Goal: Communication & Community: Ask a question

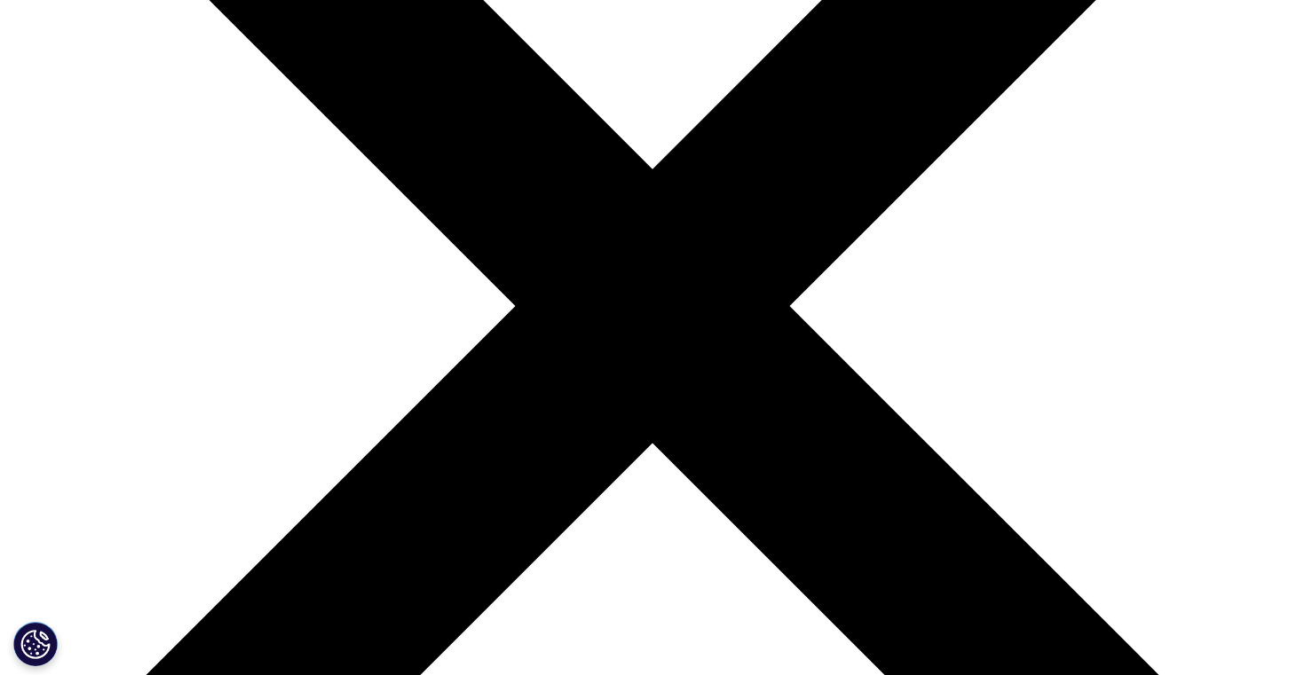
scroll to position [391, 0]
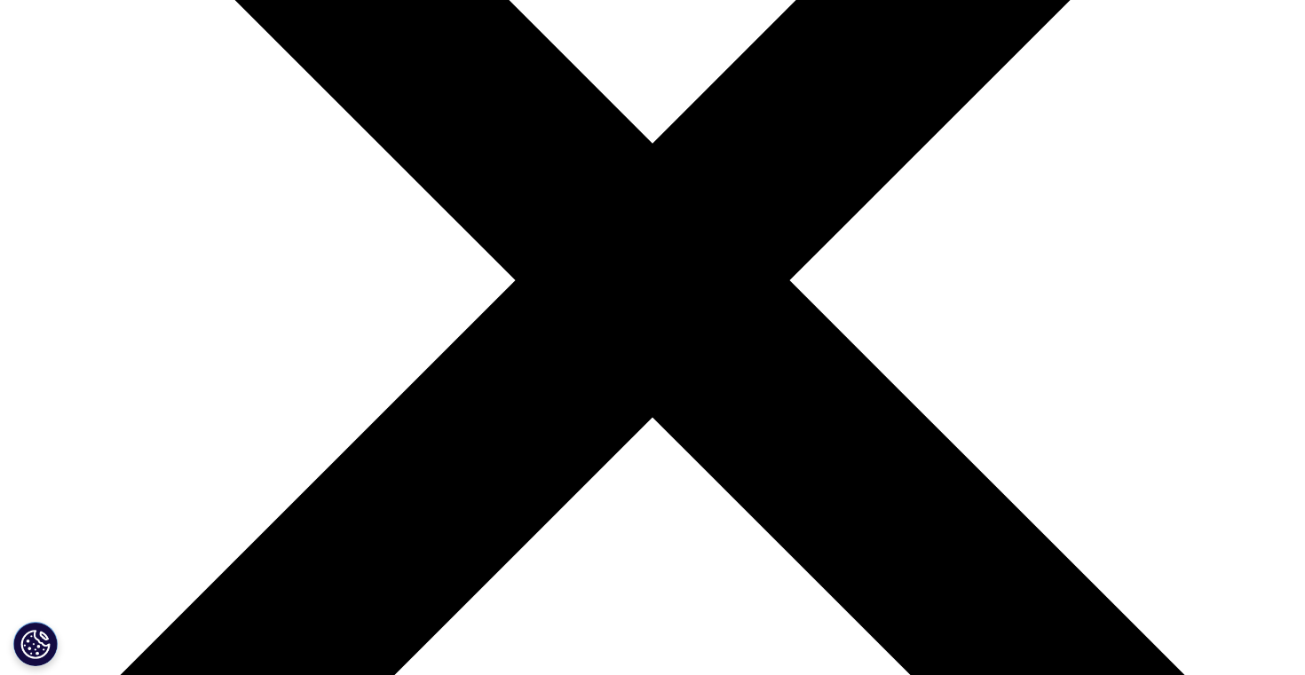
select select "Other"
type input "Nausheen"
type input "Sakur"
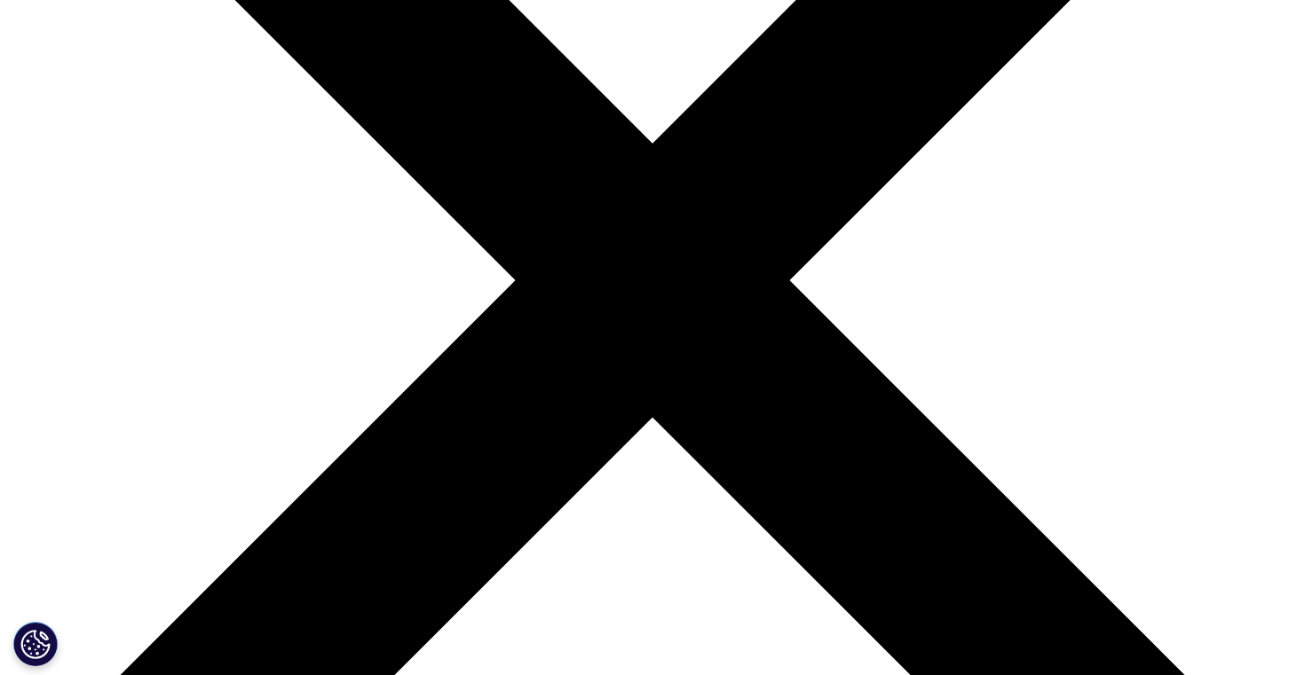
type input "[EMAIL_ADDRESS][DOMAIN_NAME]"
type input "07795435867"
select select "[GEOGRAPHIC_DATA]"
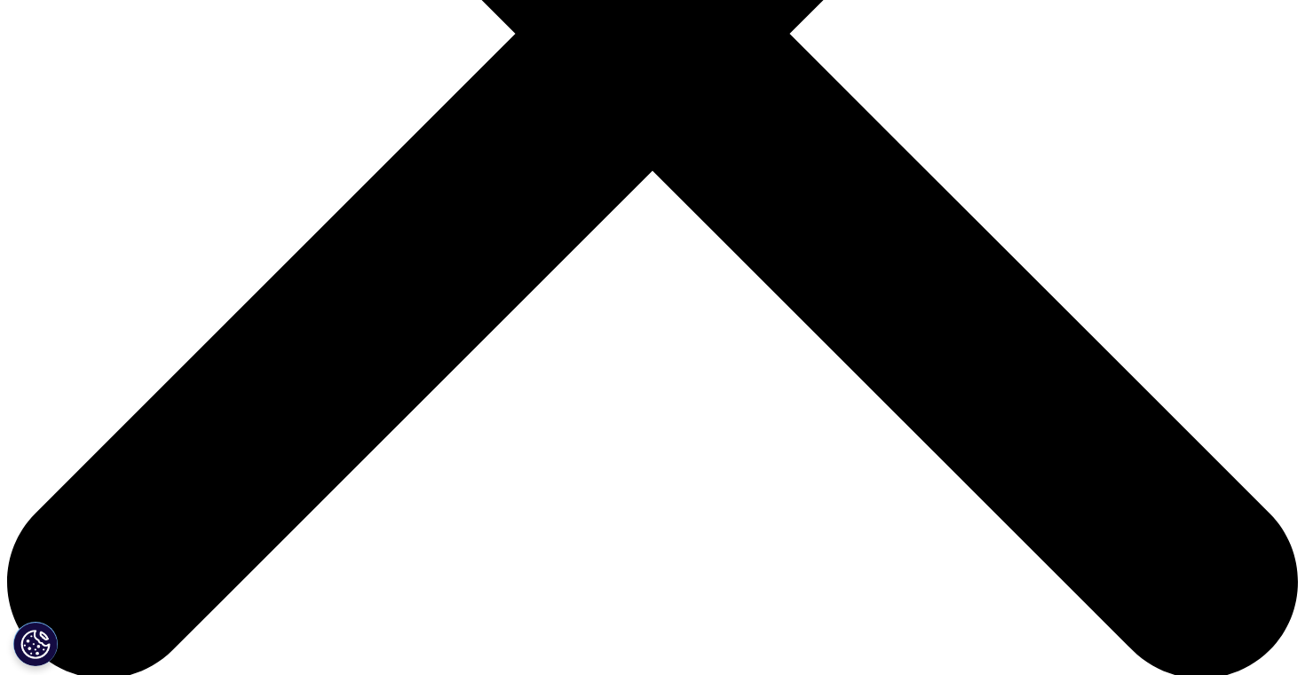
scroll to position [566, 0]
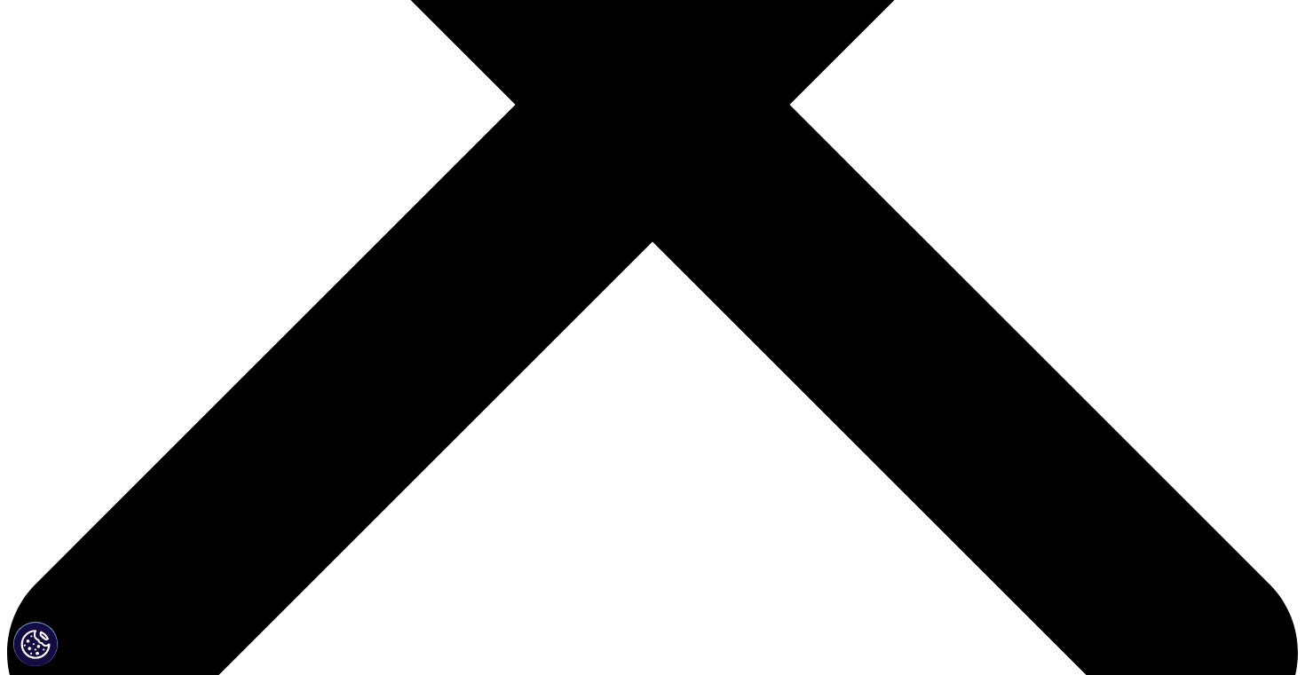
select select "Contract Sales and Medical Solutions"
type input "[EMAIL_ADDRESS][DOMAIN_NAME]"
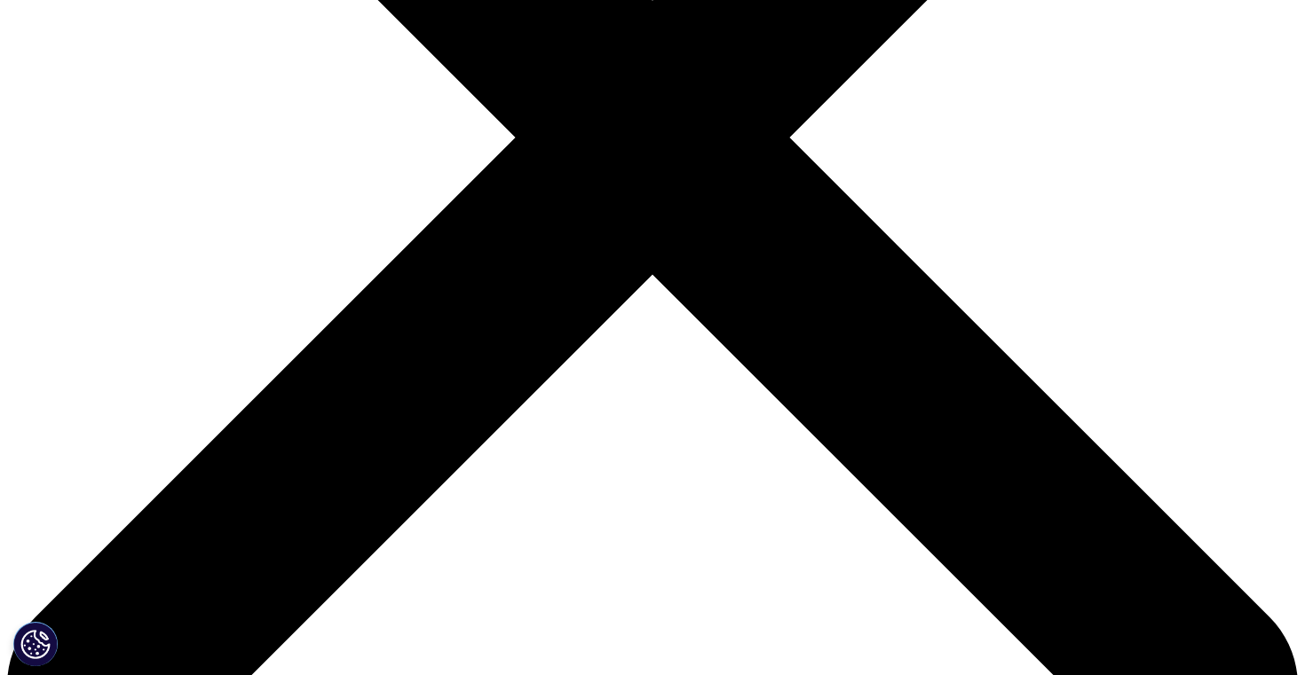
type input "NHS"
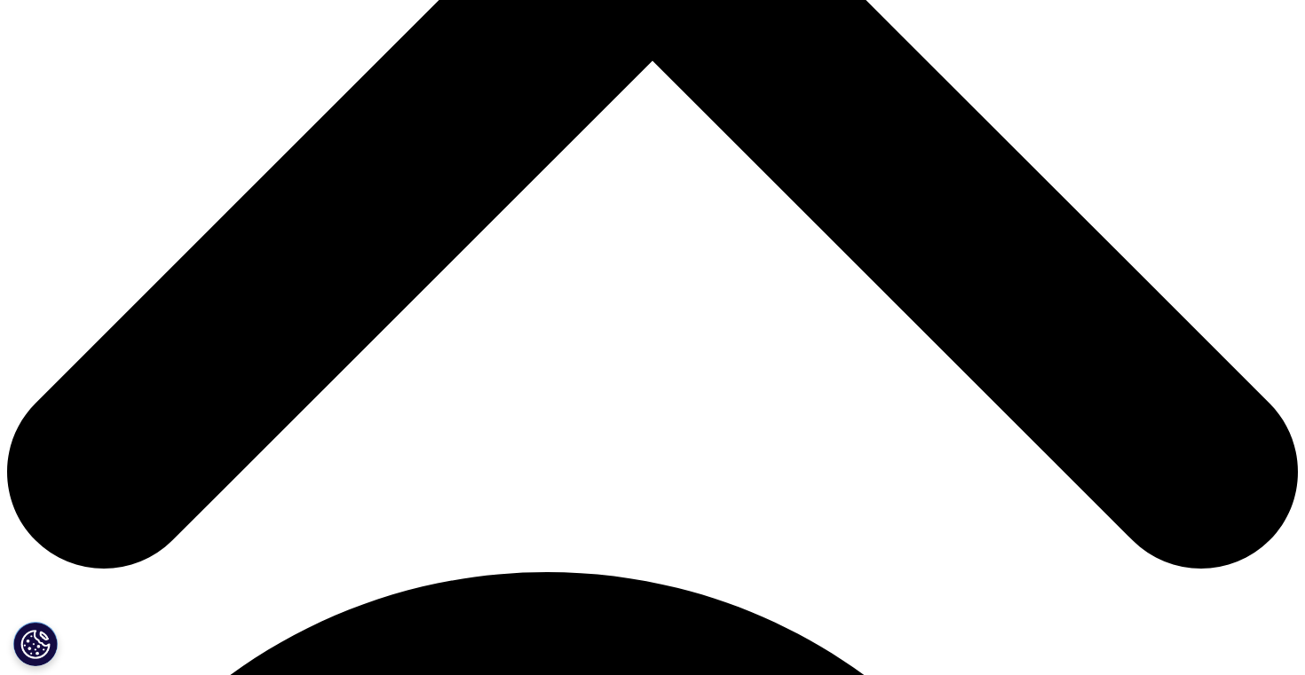
scroll to position [785, 0]
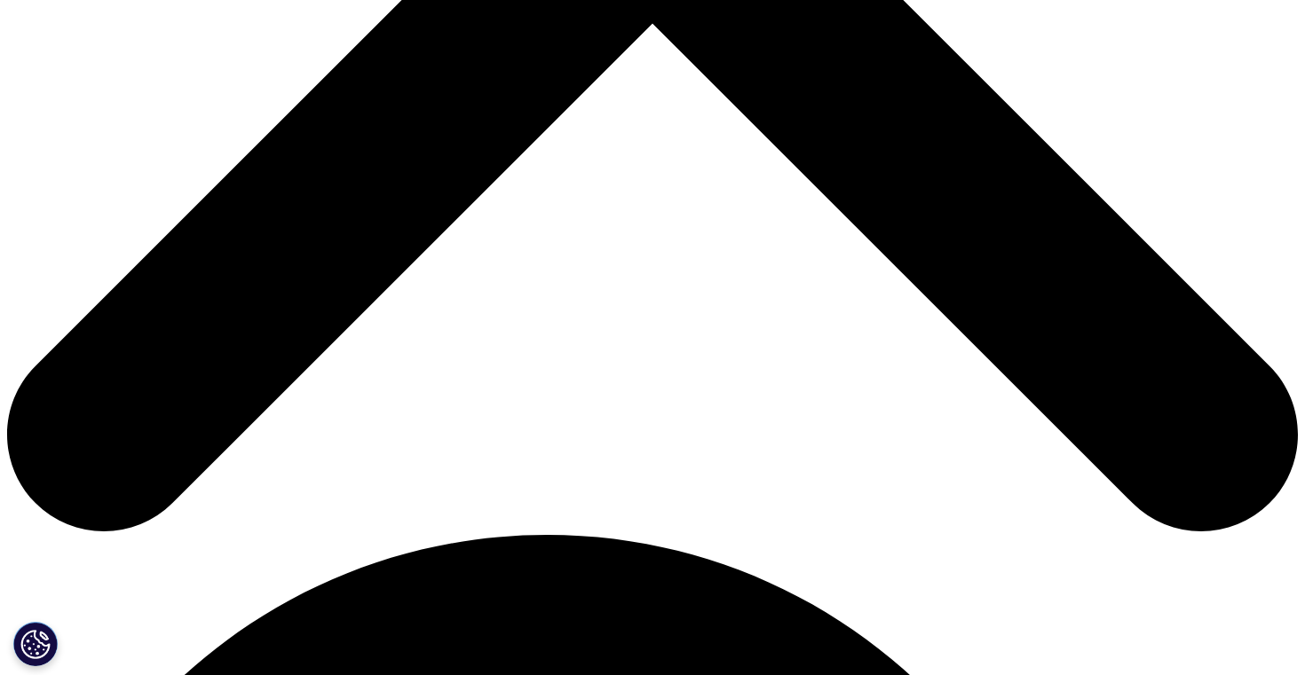
type input "Planning and Operations Pharmacy Technicians"
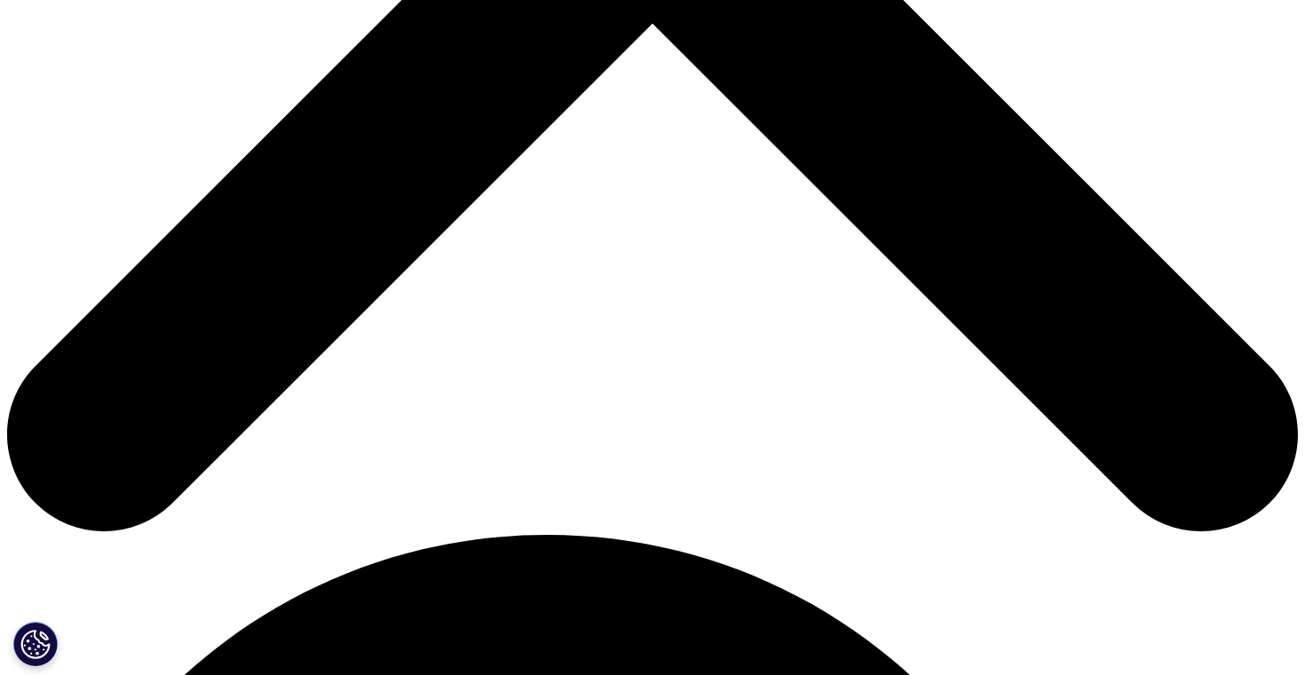
paste textarea "I hope this message finds you well. I am reaching out to ask if you could keep …"
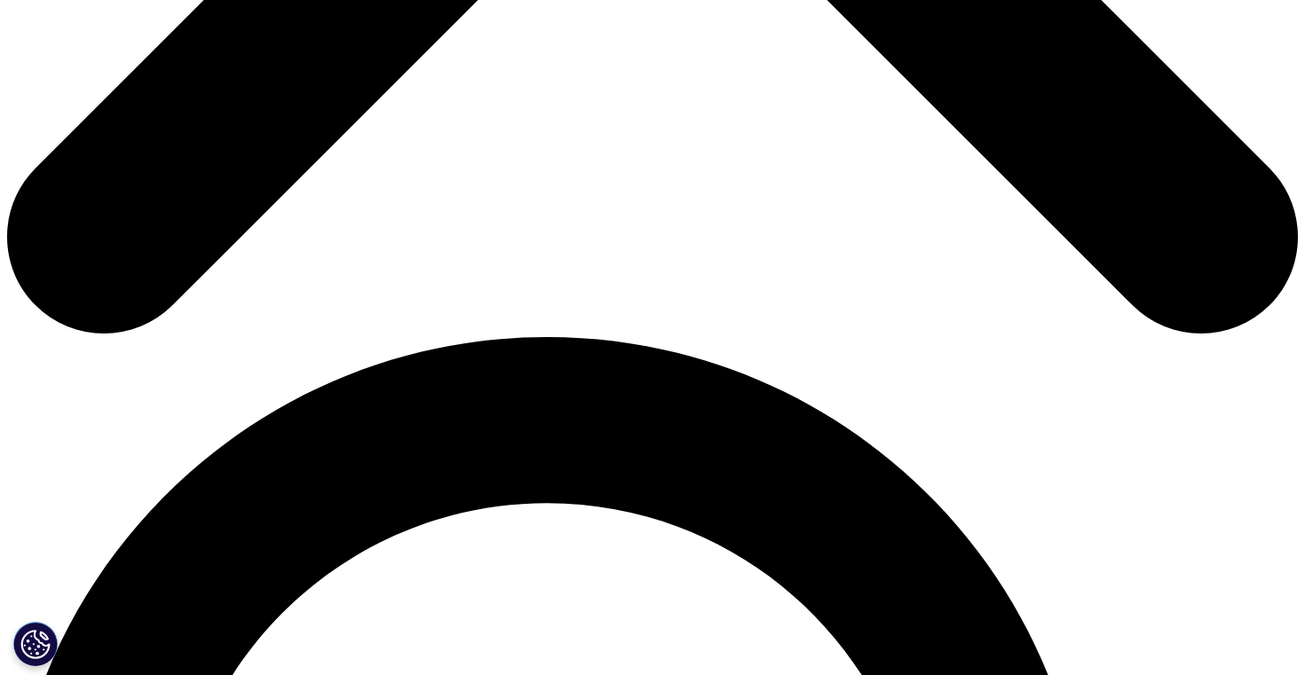
scroll to position [982, 0]
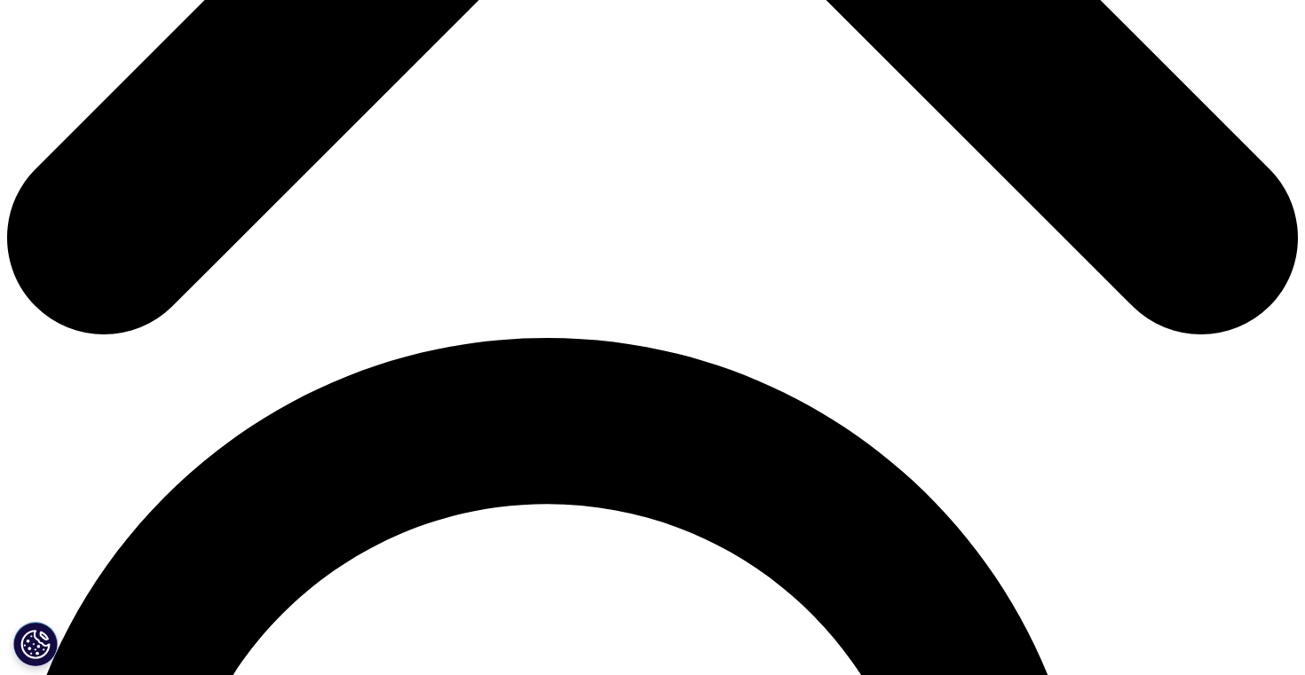
drag, startPoint x: 675, startPoint y: 217, endPoint x: 642, endPoint y: 110, distance: 112.3
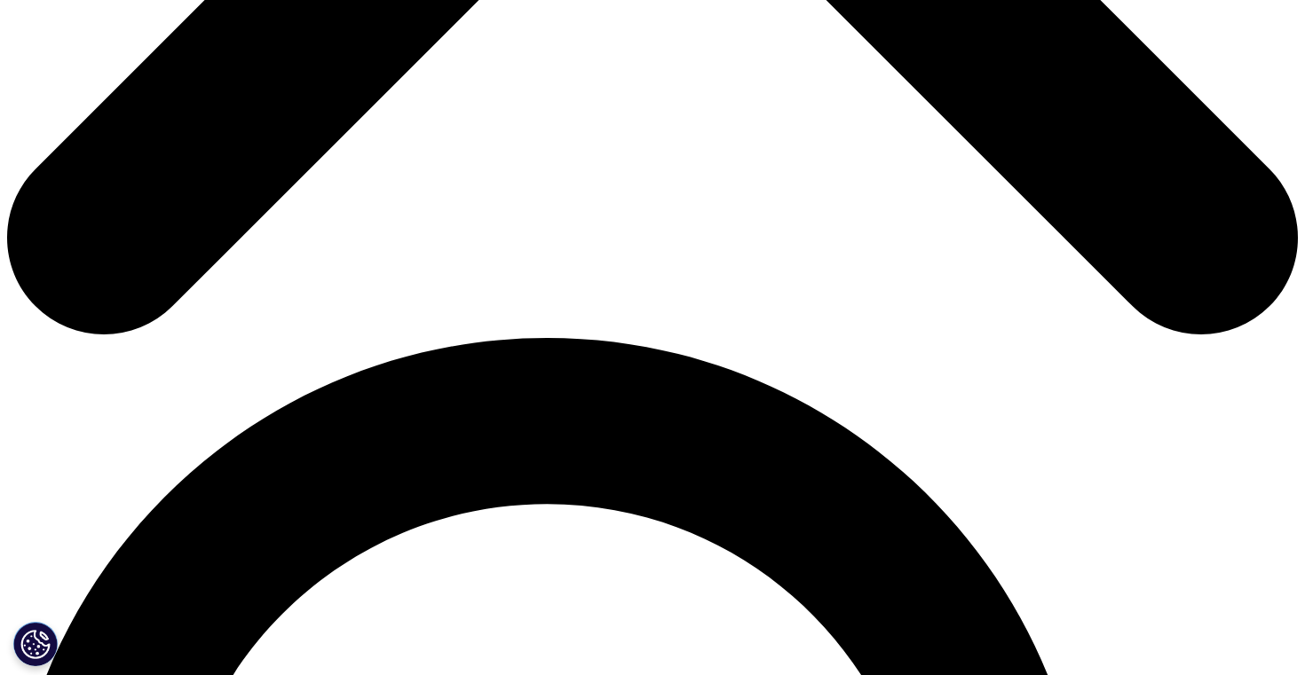
scroll to position [0, 0]
drag, startPoint x: 863, startPoint y: 215, endPoint x: 662, endPoint y: 209, distance: 200.7
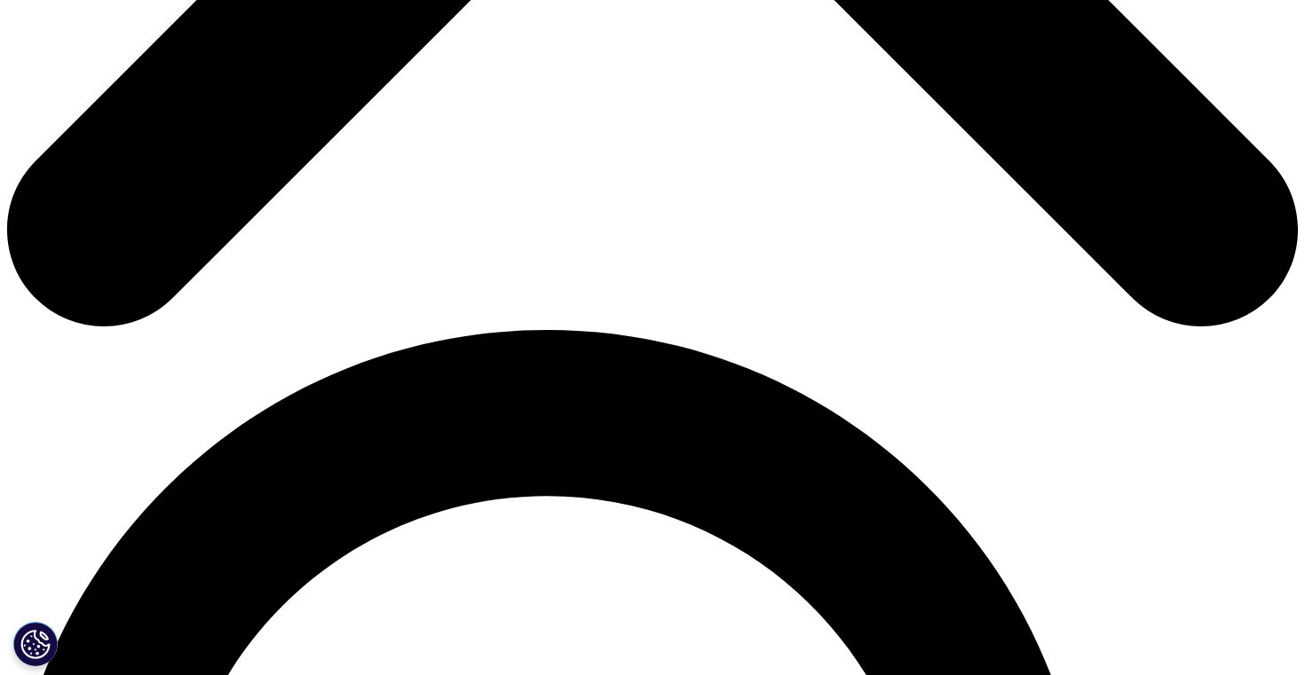
scroll to position [1001, 0]
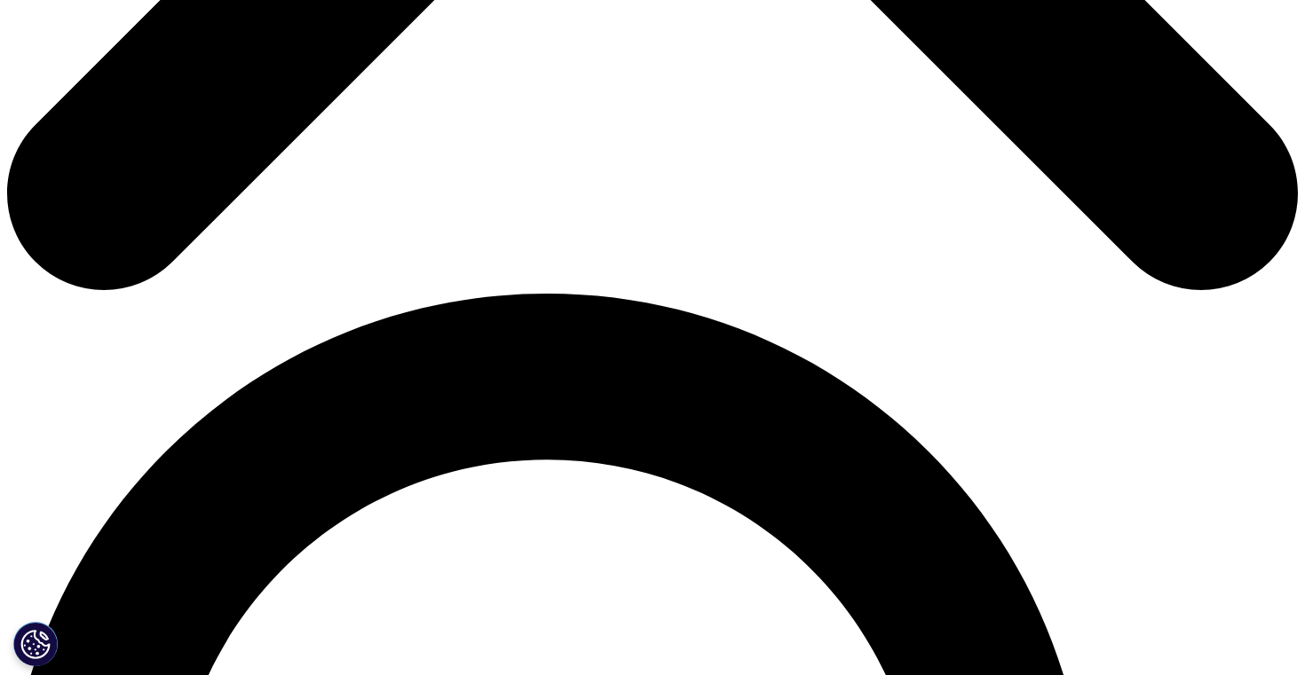
scroll to position [1032, 0]
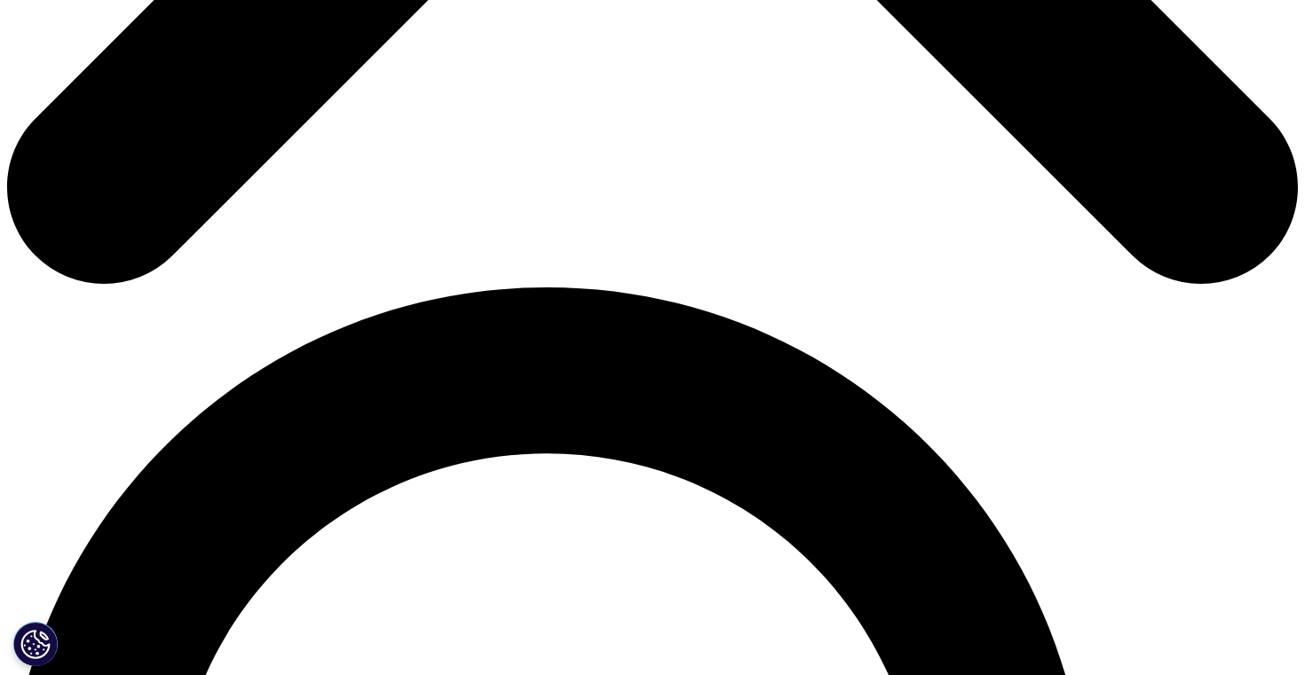
drag, startPoint x: 768, startPoint y: 202, endPoint x: 325, endPoint y: 201, distance: 442.9
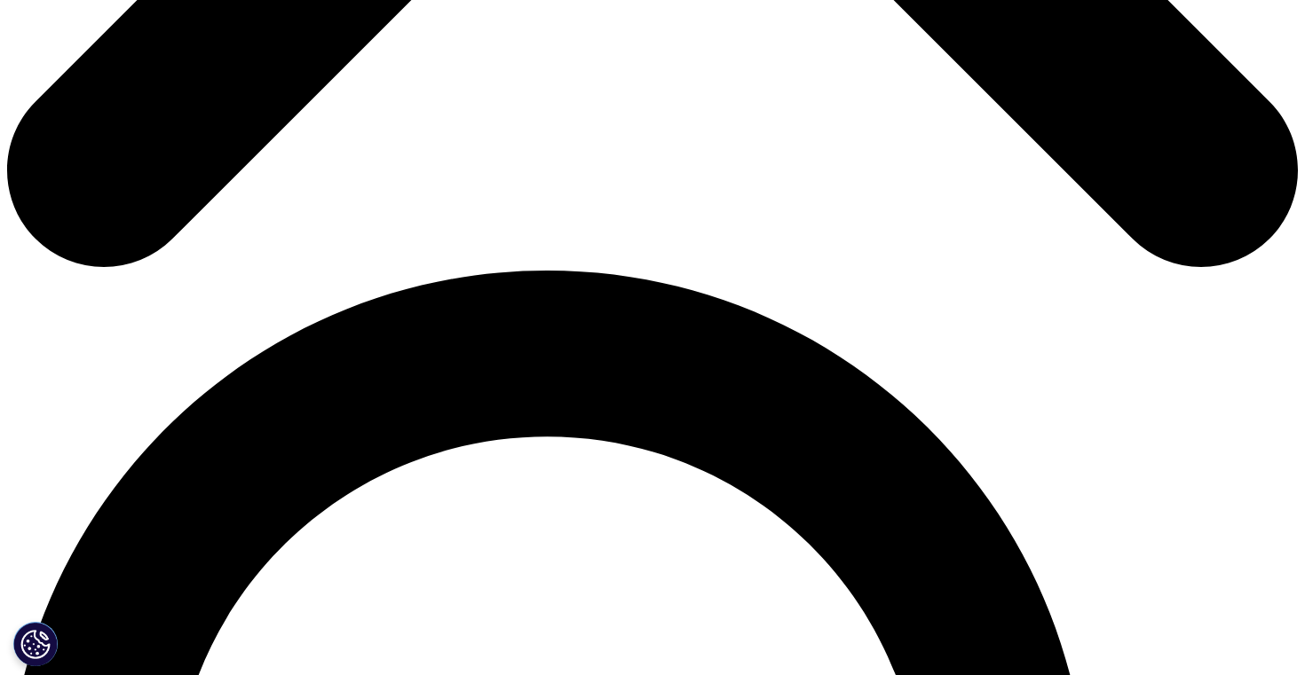
scroll to position [201, 0]
type textarea "I hope this message finds you well. I am reaching out to ask if you could keep …"
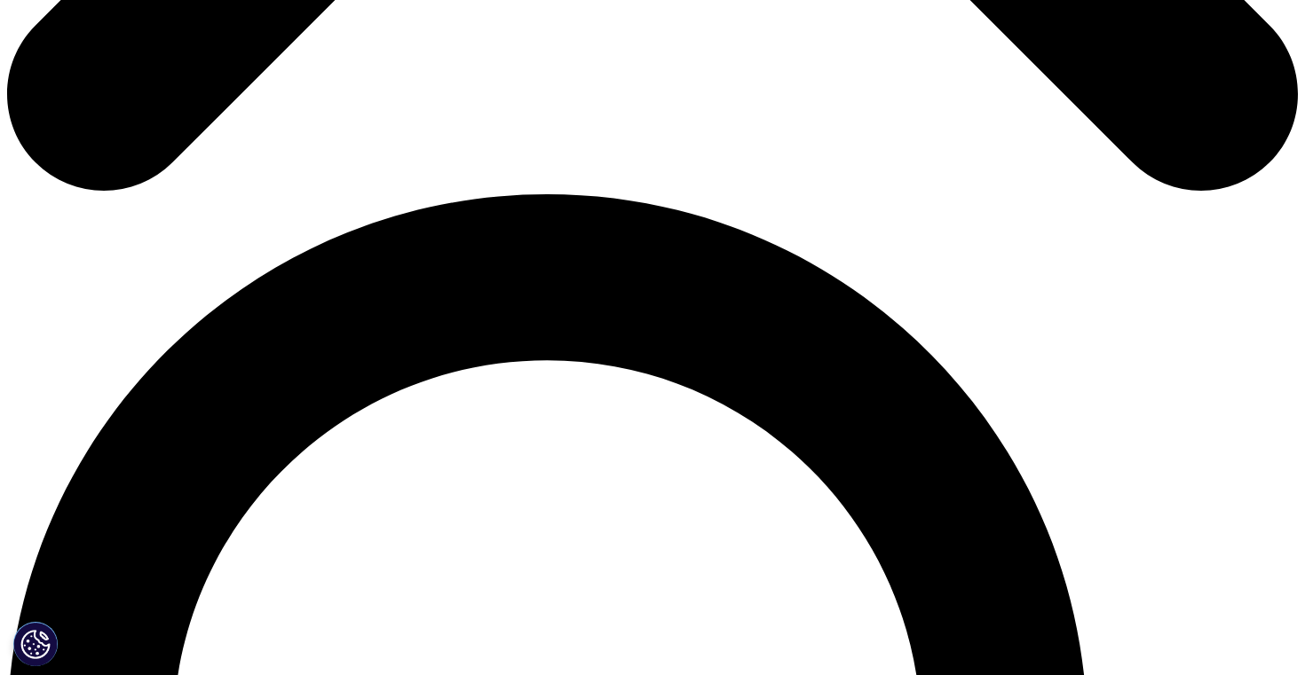
scroll to position [1127, 0]
